Goal: Task Accomplishment & Management: Manage account settings

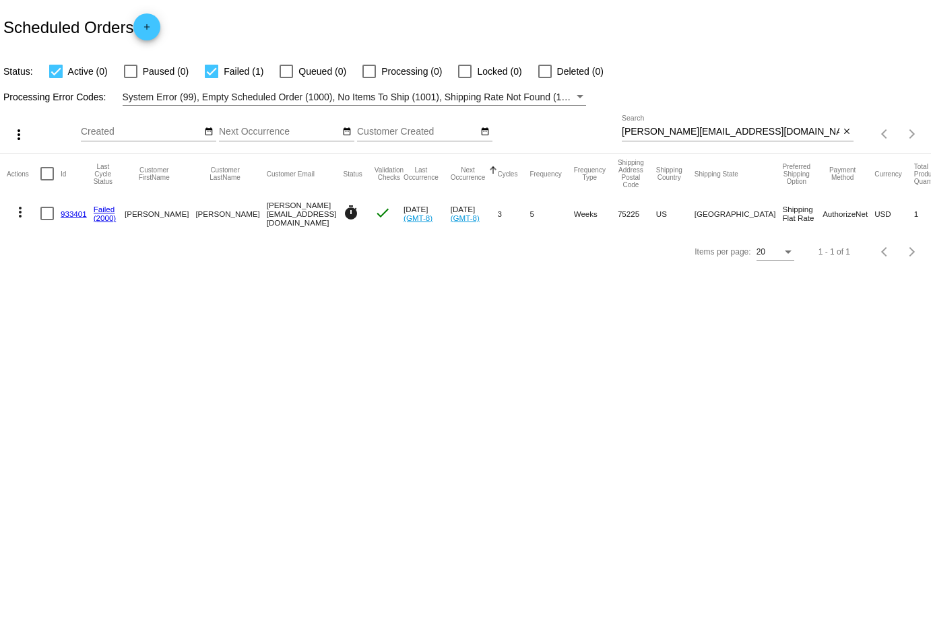
click at [558, 120] on div "Aug Jan Feb Mar Apr Su Mo" at bounding box center [351, 134] width 541 height 38
drag, startPoint x: 773, startPoint y: 128, endPoint x: 520, endPoint y: 128, distance: 253.2
click at [520, 128] on div "more_vert Aug Jan Feb Mar [DATE]" at bounding box center [465, 130] width 931 height 48
paste input "[EMAIL_ADDRESS]"
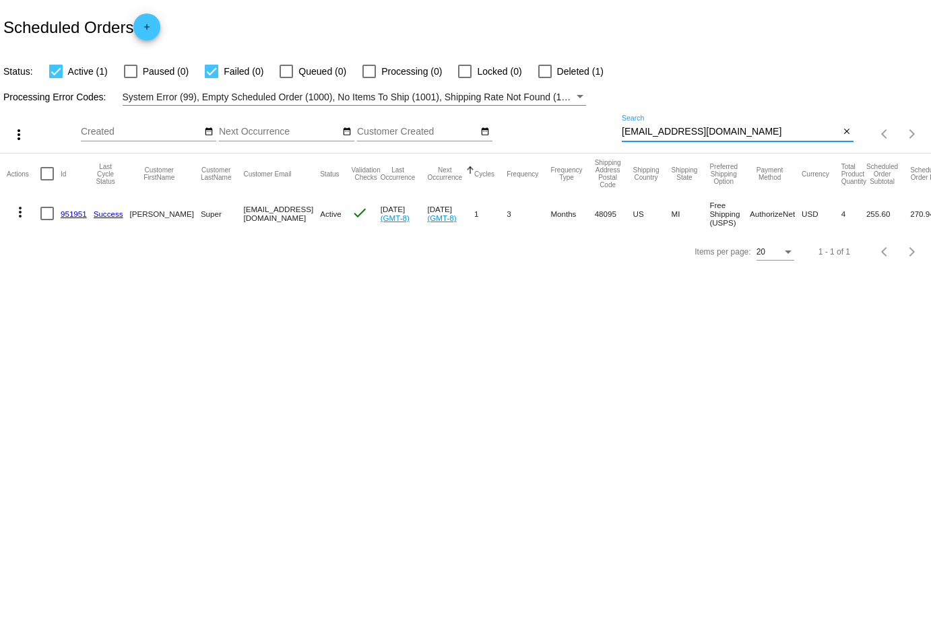
type input "[EMAIL_ADDRESS][DOMAIN_NAME]"
click at [538, 70] on div at bounding box center [544, 71] width 13 height 13
click at [544, 78] on input "Deleted (1)" at bounding box center [544, 78] width 1 height 1
checkbox input "true"
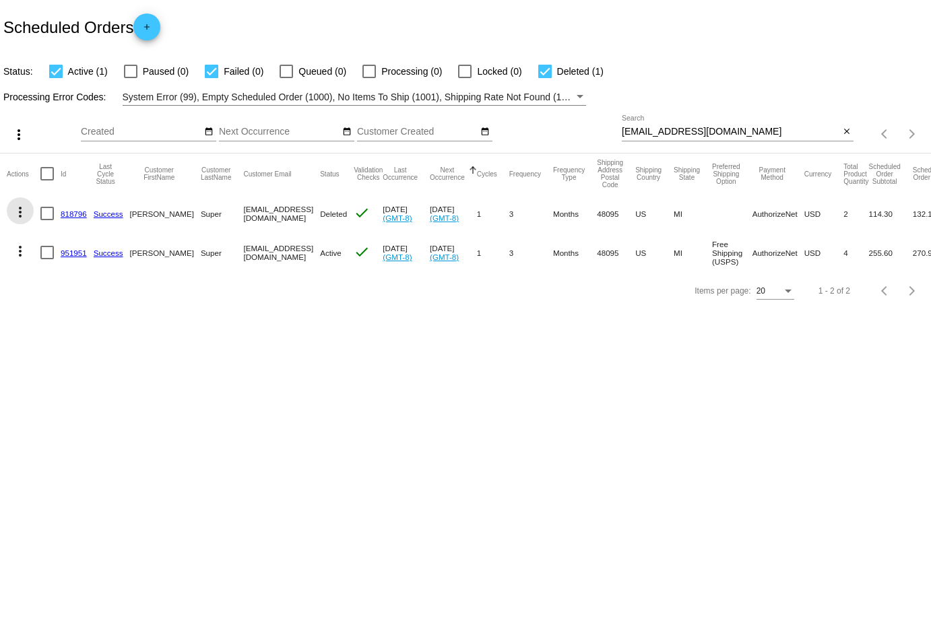
click at [19, 211] on mat-icon "more_vert" at bounding box center [20, 212] width 16 height 16
click at [42, 240] on button "info View Event Logs" at bounding box center [74, 244] width 134 height 32
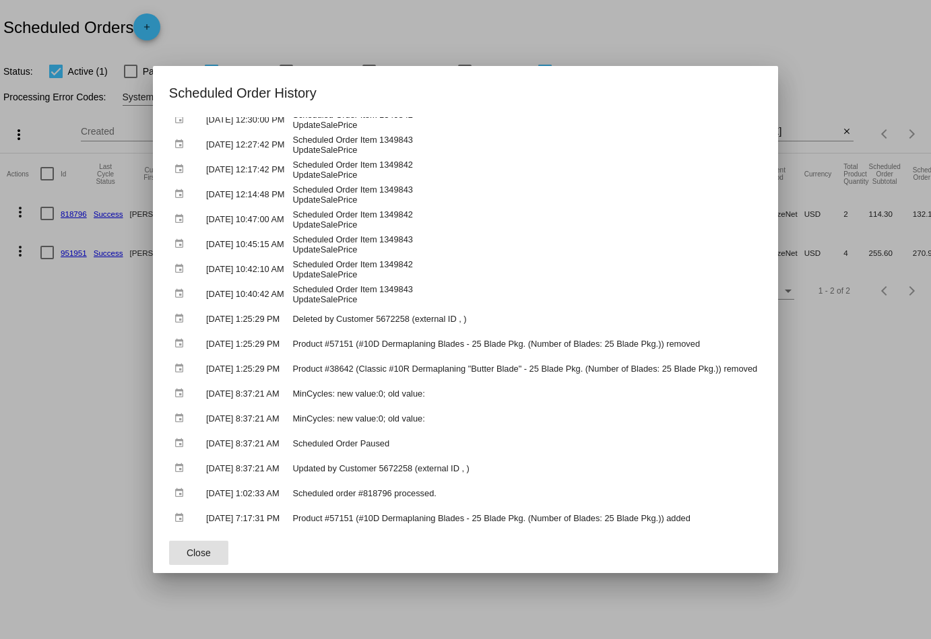
scroll to position [1546, 0]
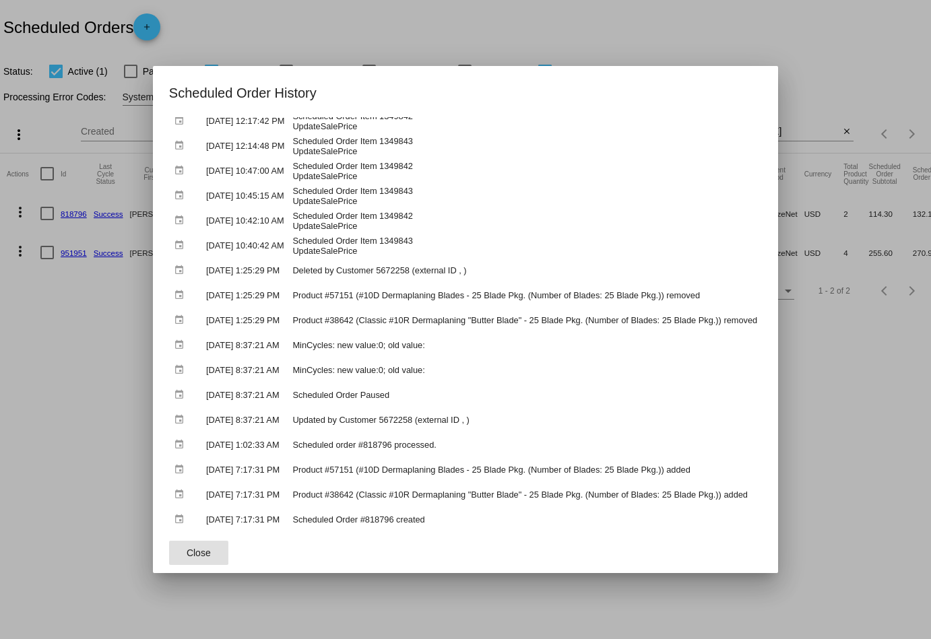
click at [197, 548] on span "Close" at bounding box center [199, 552] width 24 height 11
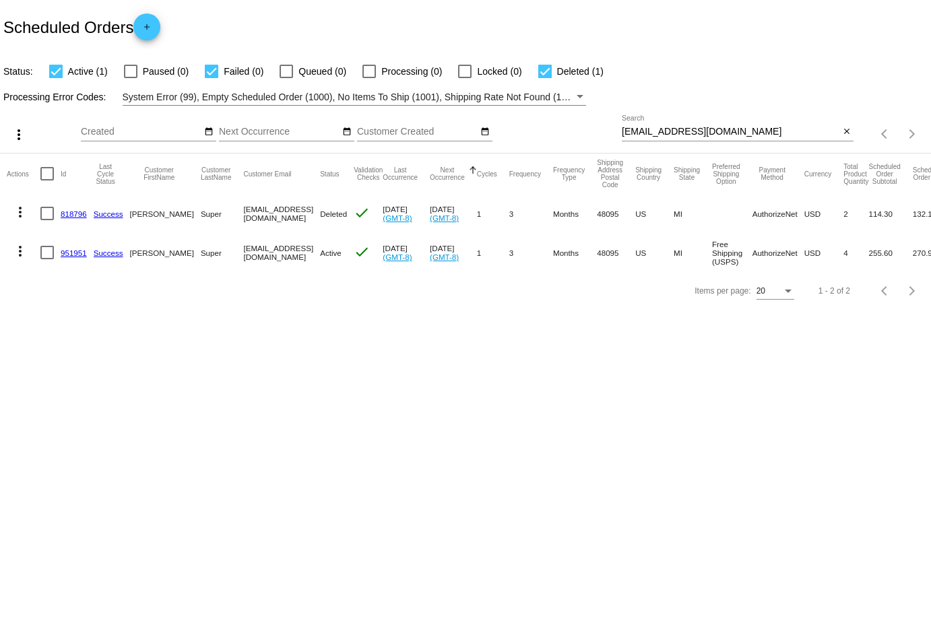
click at [21, 251] on mat-icon "more_vert" at bounding box center [20, 251] width 16 height 16
click at [63, 279] on span "View Event Logs" at bounding box center [82, 282] width 70 height 11
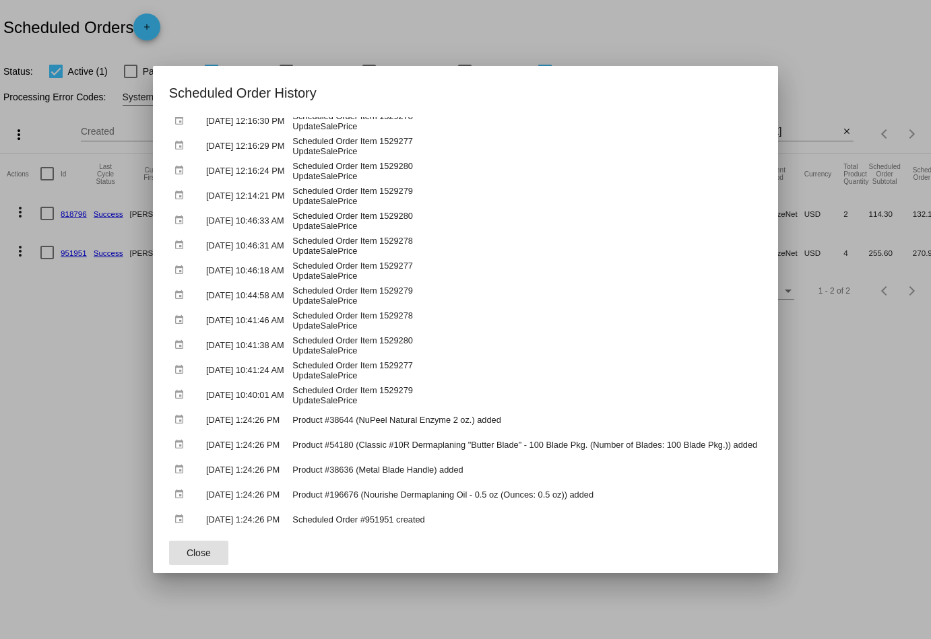
scroll to position [2892, 0]
click at [191, 555] on span "Close" at bounding box center [199, 552] width 24 height 11
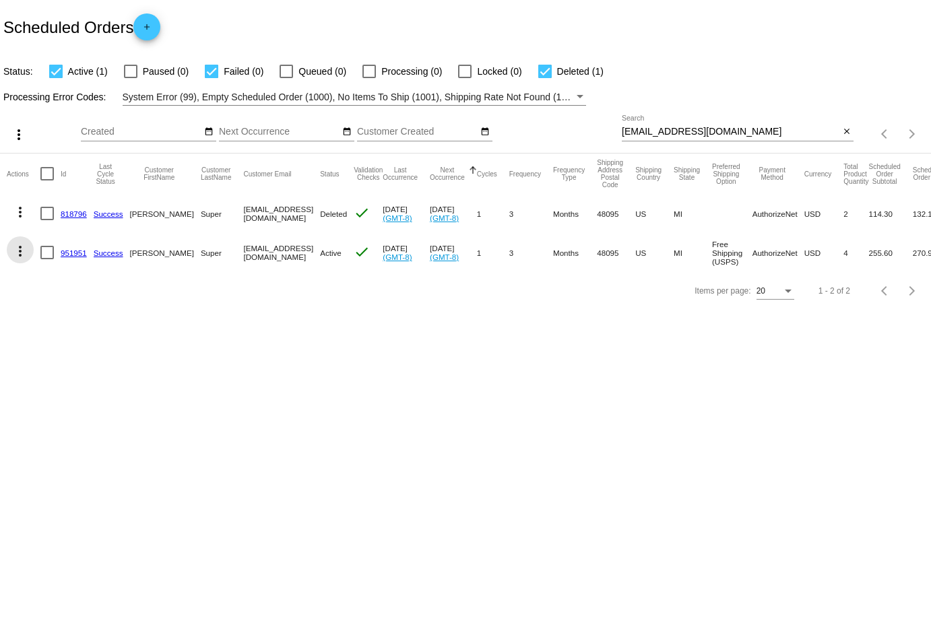
click at [17, 249] on mat-icon "more_vert" at bounding box center [20, 251] width 16 height 16
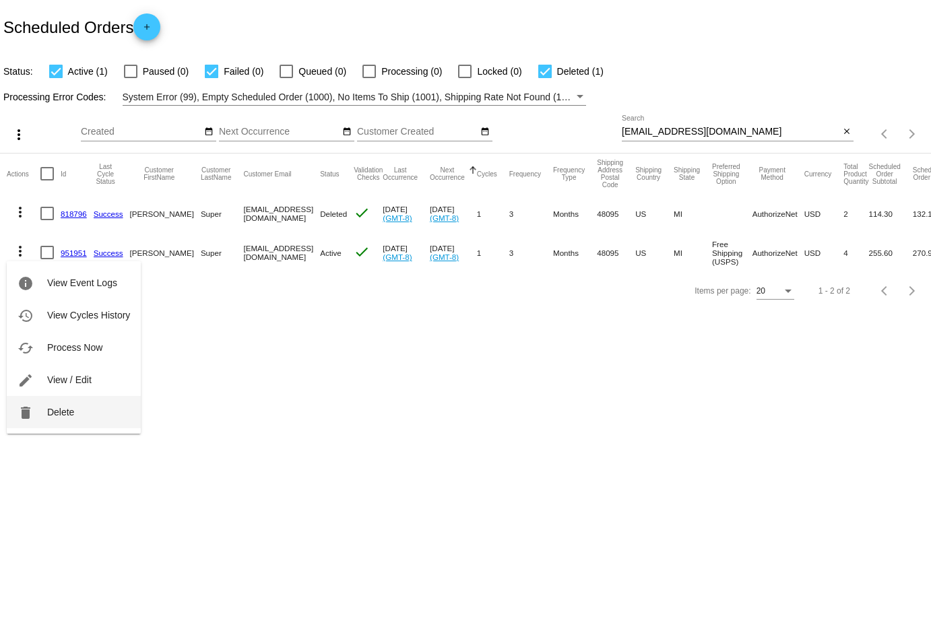
click at [71, 418] on span "Delete" at bounding box center [60, 412] width 27 height 11
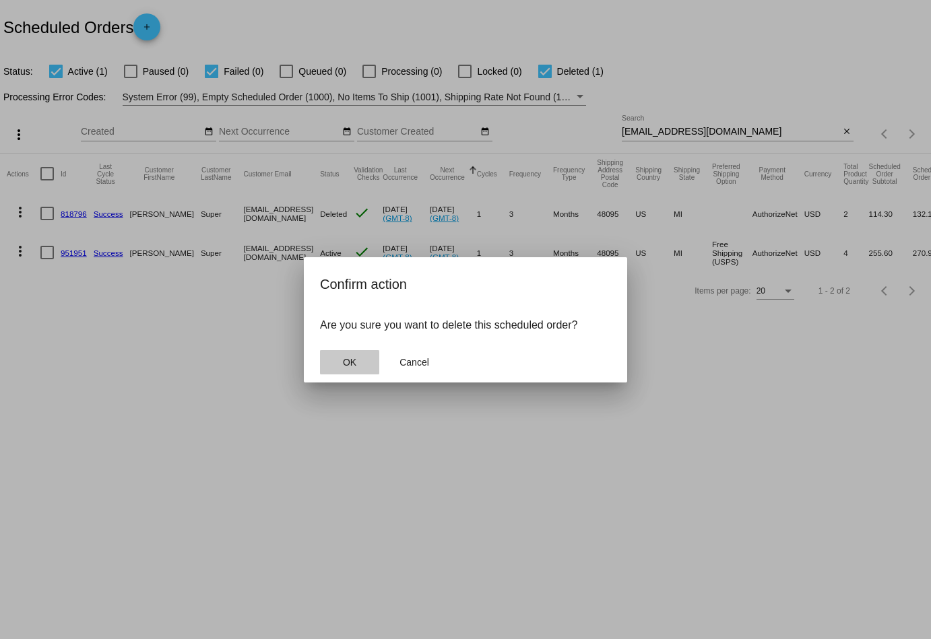
click at [356, 365] on span "OK" at bounding box center [349, 362] width 13 height 11
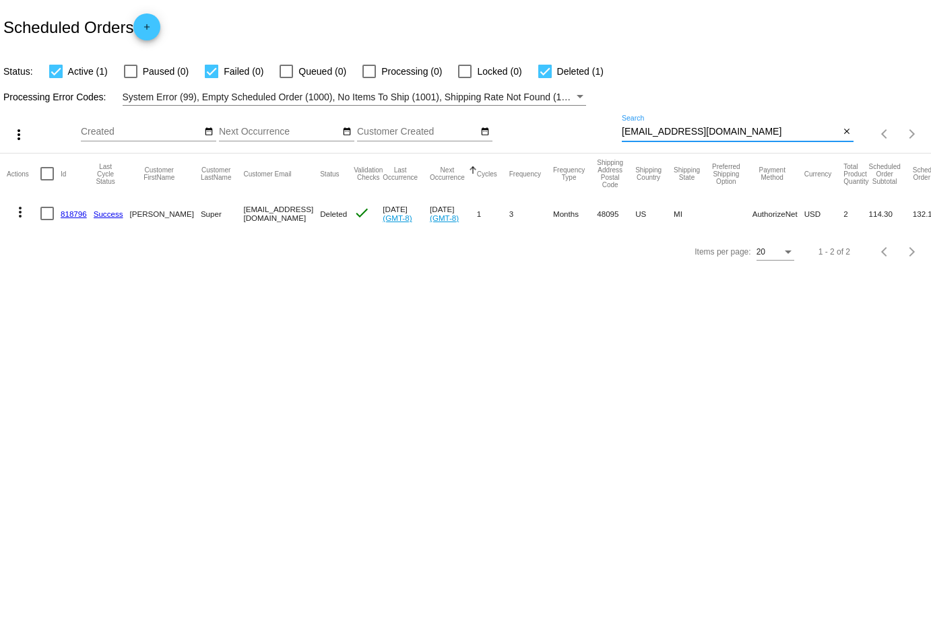
drag, startPoint x: 731, startPoint y: 133, endPoint x: 605, endPoint y: 126, distance: 126.1
click at [605, 126] on div "more_vert Aug Jan Feb Mar [DATE]" at bounding box center [465, 130] width 931 height 48
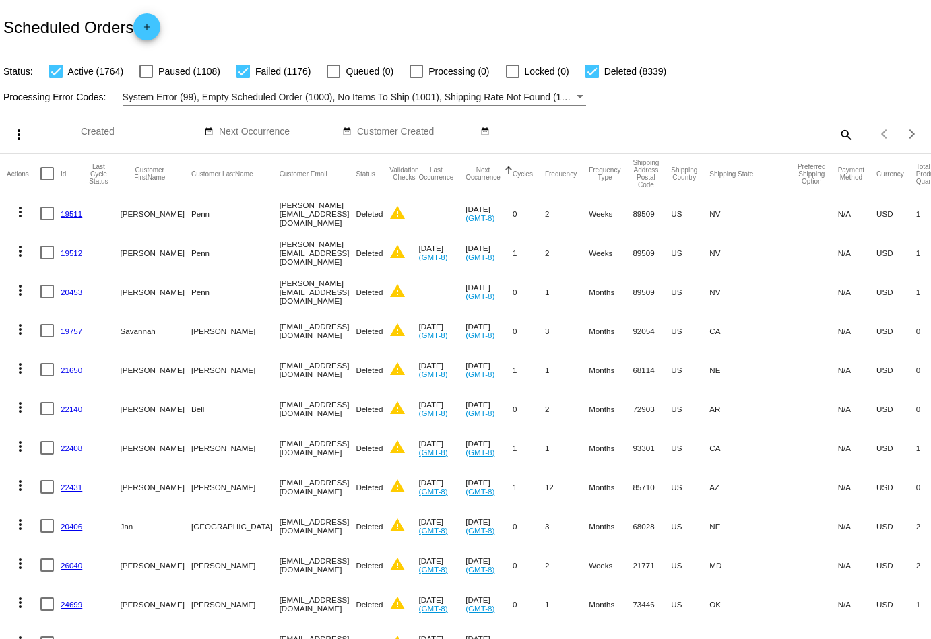
click at [848, 136] on mat-icon "search" at bounding box center [845, 134] width 16 height 21
click at [772, 129] on input "Search" at bounding box center [738, 132] width 232 height 11
paste input "[EMAIL_ADDRESS][DOMAIN_NAME]"
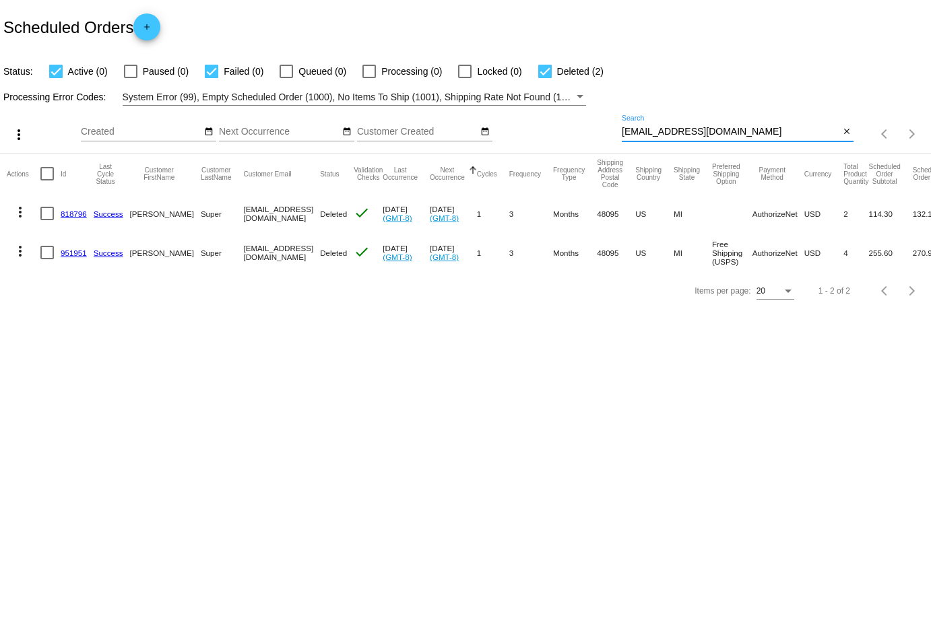
drag, startPoint x: 732, startPoint y: 135, endPoint x: 593, endPoint y: 121, distance: 140.1
click at [593, 121] on div "more_vert Aug Jan Feb Mar [DATE]" at bounding box center [465, 130] width 931 height 48
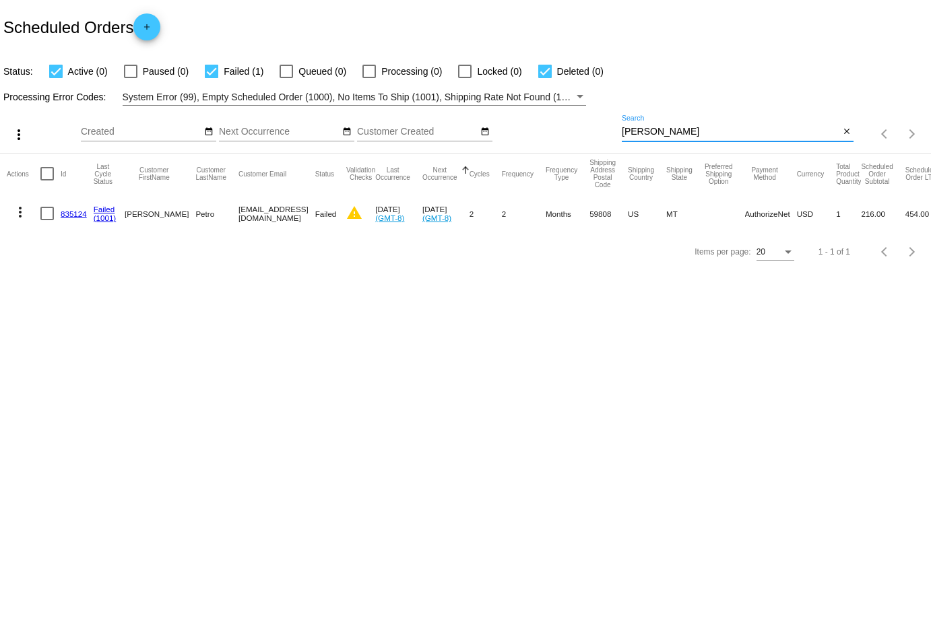
type input "[PERSON_NAME]"
click at [27, 208] on mat-icon "more_vert" at bounding box center [20, 212] width 16 height 16
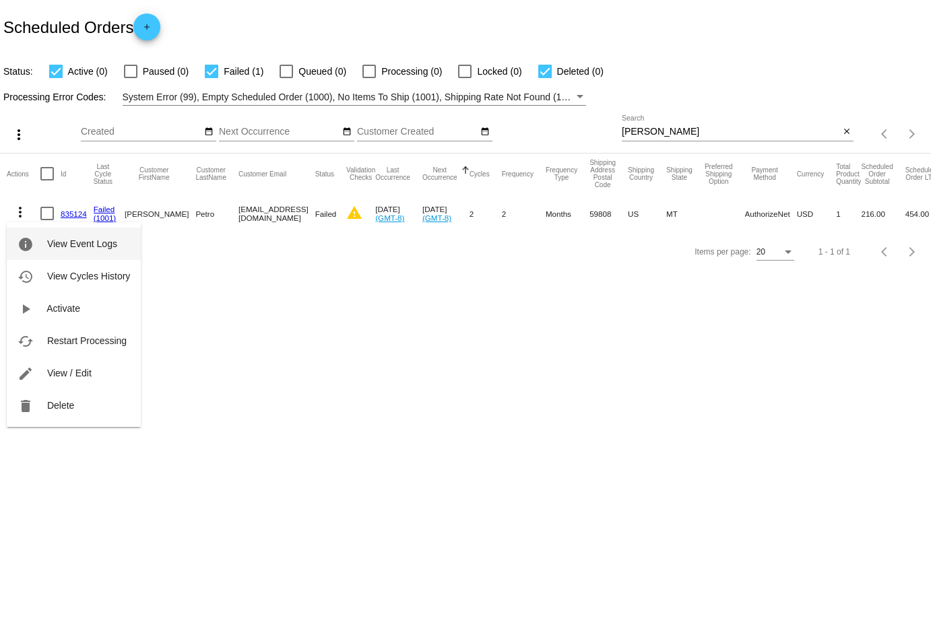
click at [63, 254] on button "info View Event Logs" at bounding box center [74, 244] width 134 height 32
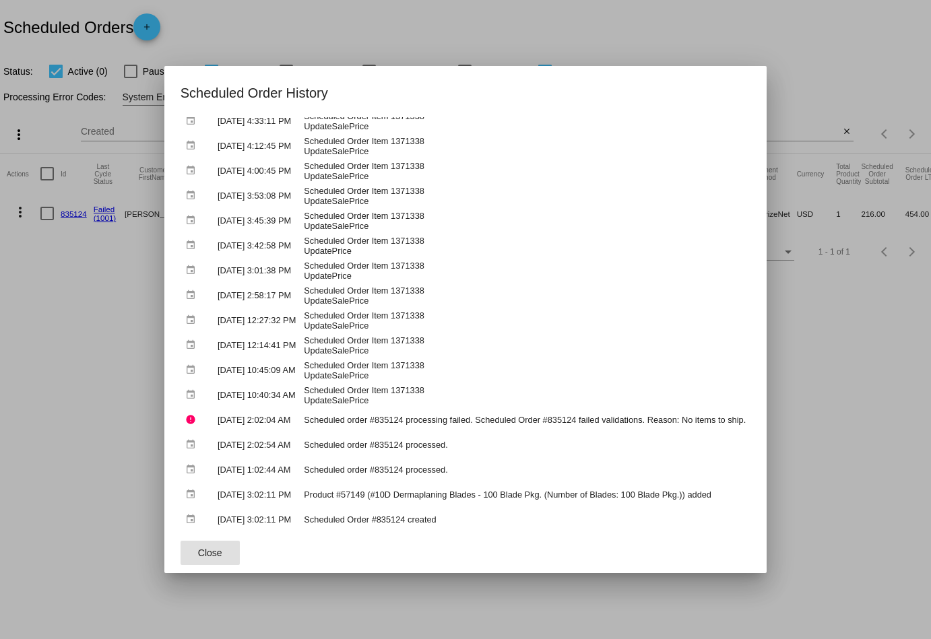
scroll to position [574, 0]
click at [205, 547] on span "Close" at bounding box center [210, 552] width 24 height 11
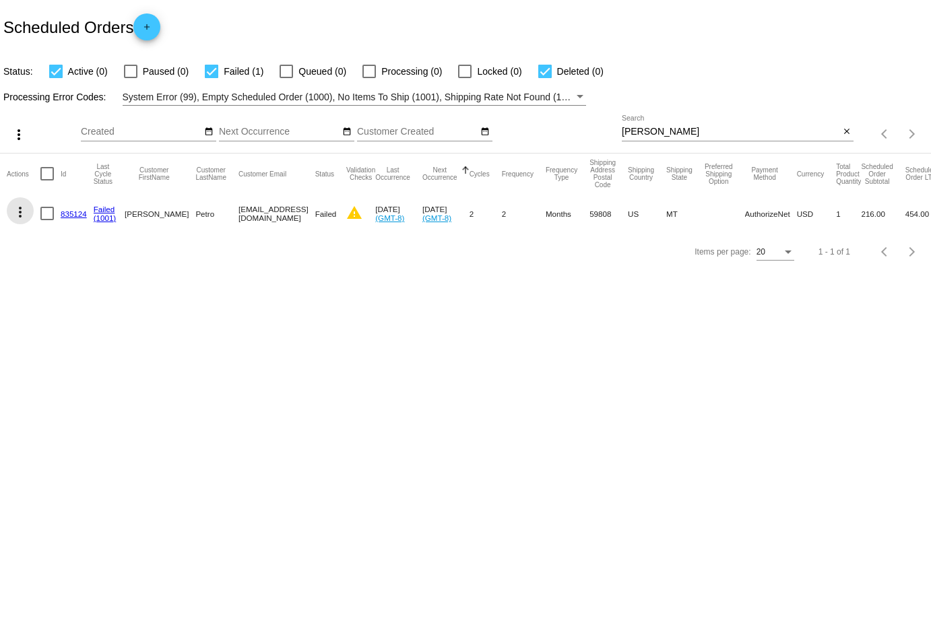
click at [15, 207] on mat-icon "more_vert" at bounding box center [20, 212] width 16 height 16
click at [275, 317] on div at bounding box center [465, 319] width 931 height 639
drag, startPoint x: 308, startPoint y: 211, endPoint x: 213, endPoint y: 212, distance: 95.0
click at [238, 212] on mat-cell "[EMAIL_ADDRESS][DOMAIN_NAME]" at bounding box center [276, 213] width 77 height 39
drag, startPoint x: 87, startPoint y: 213, endPoint x: 61, endPoint y: 213, distance: 25.6
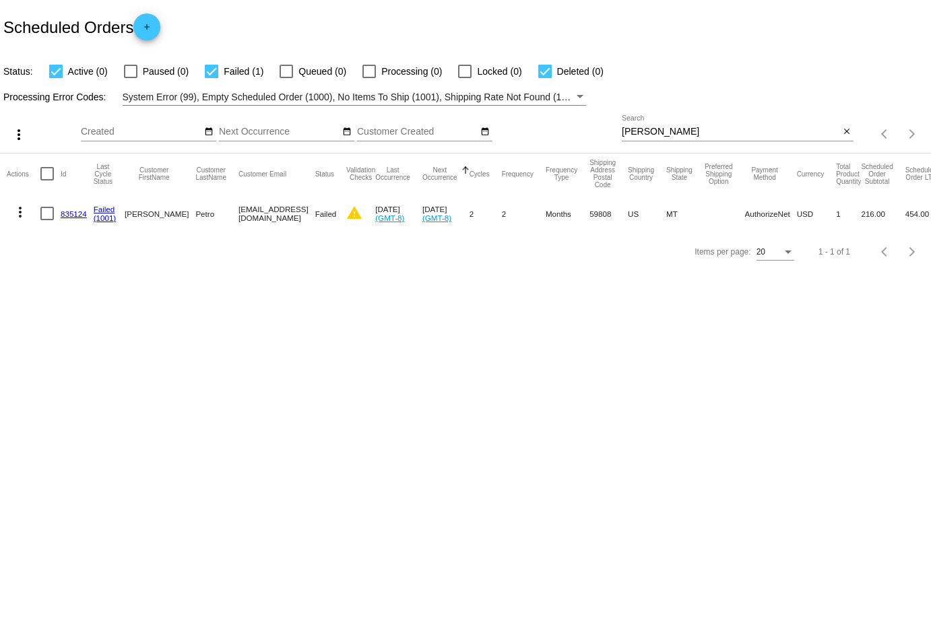
click at [61, 213] on mat-cell "835124" at bounding box center [77, 213] width 33 height 39
drag, startPoint x: 309, startPoint y: 211, endPoint x: 213, endPoint y: 216, distance: 95.8
click at [238, 216] on mat-cell "[EMAIL_ADDRESS][DOMAIN_NAME]" at bounding box center [276, 213] width 77 height 39
copy mat-cell "[EMAIL_ADDRESS][DOMAIN_NAME]"
click at [18, 209] on mat-icon "more_vert" at bounding box center [20, 212] width 16 height 16
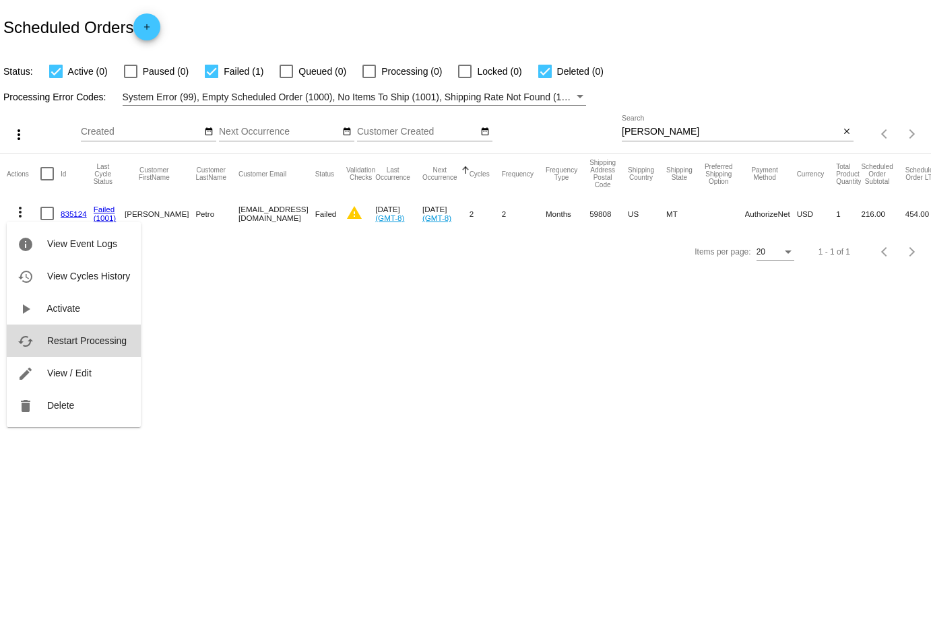
click at [66, 337] on span "Restart Processing" at bounding box center [86, 340] width 79 height 11
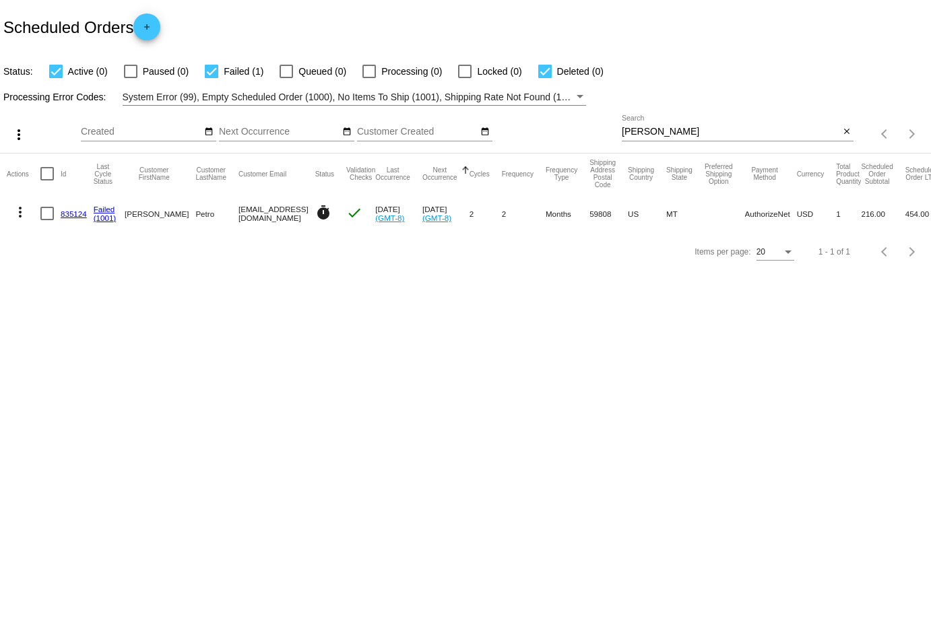
scroll to position [0, 0]
